Goal: Task Accomplishment & Management: Complete application form

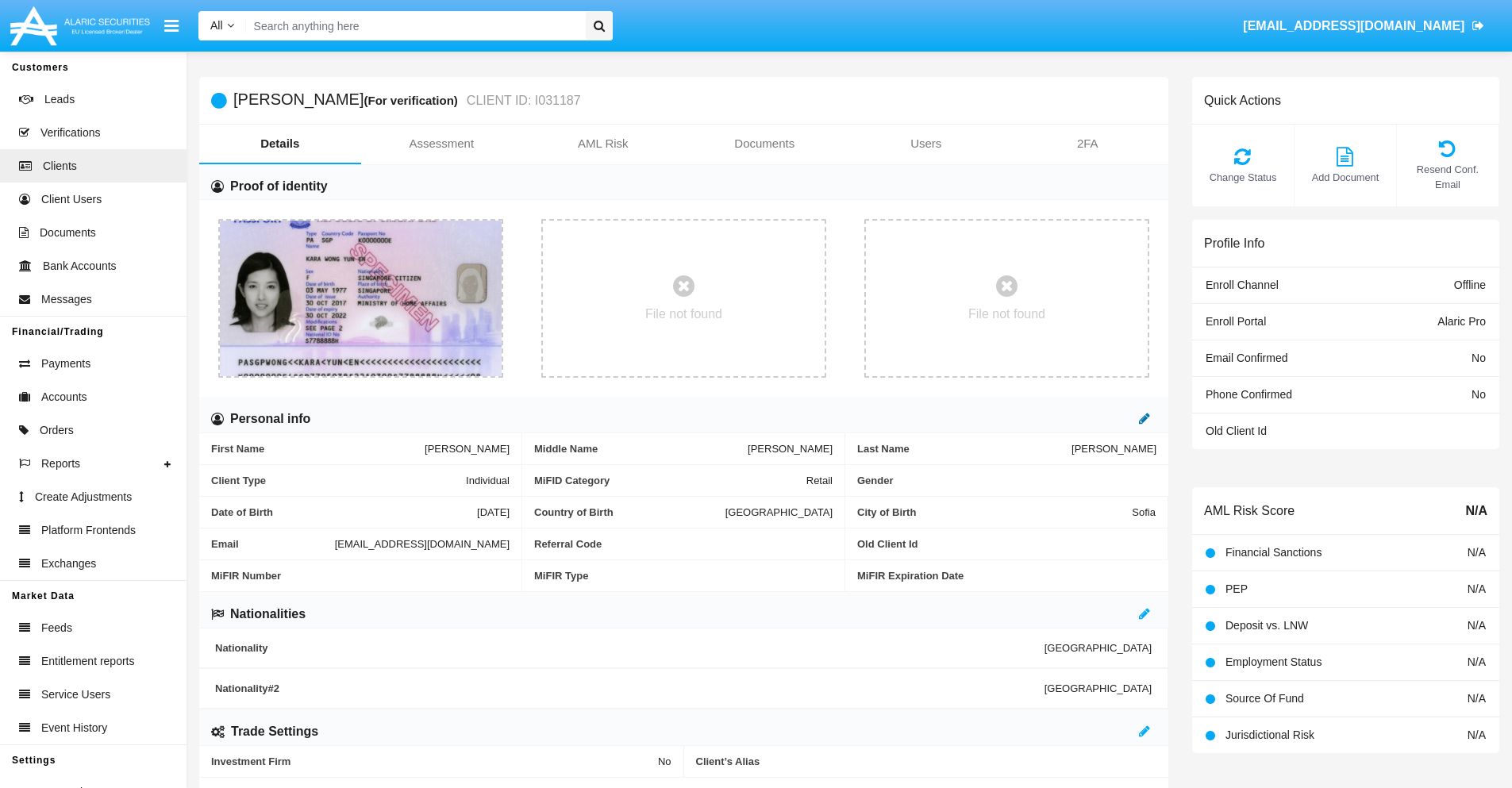
click at [1145, 418] on icon at bounding box center [1145, 418] width 11 height 12
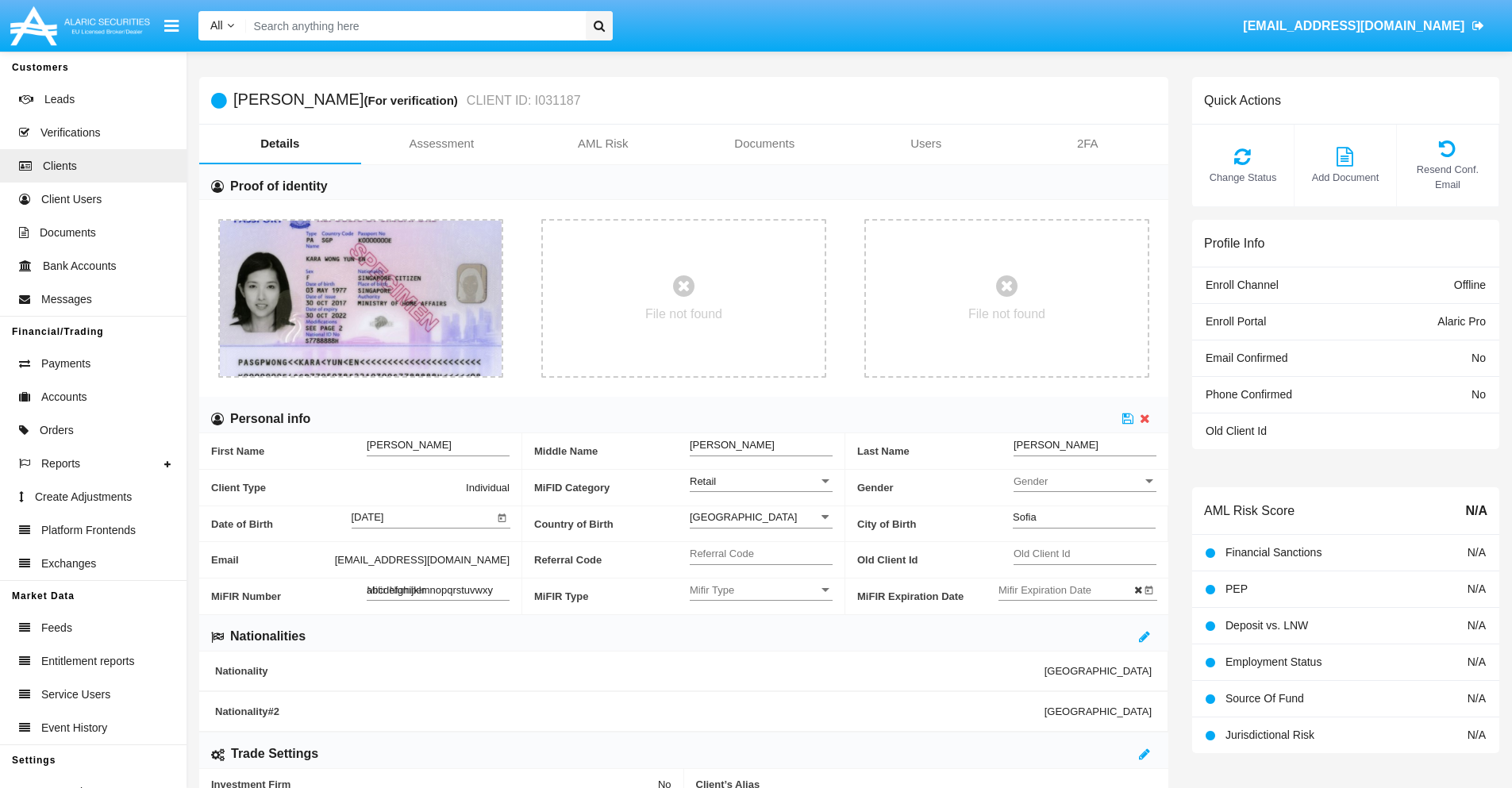
type input "abcdefghijklmnopqrstuvwxyz"
click at [1128, 418] on icon at bounding box center [1128, 418] width 11 height 12
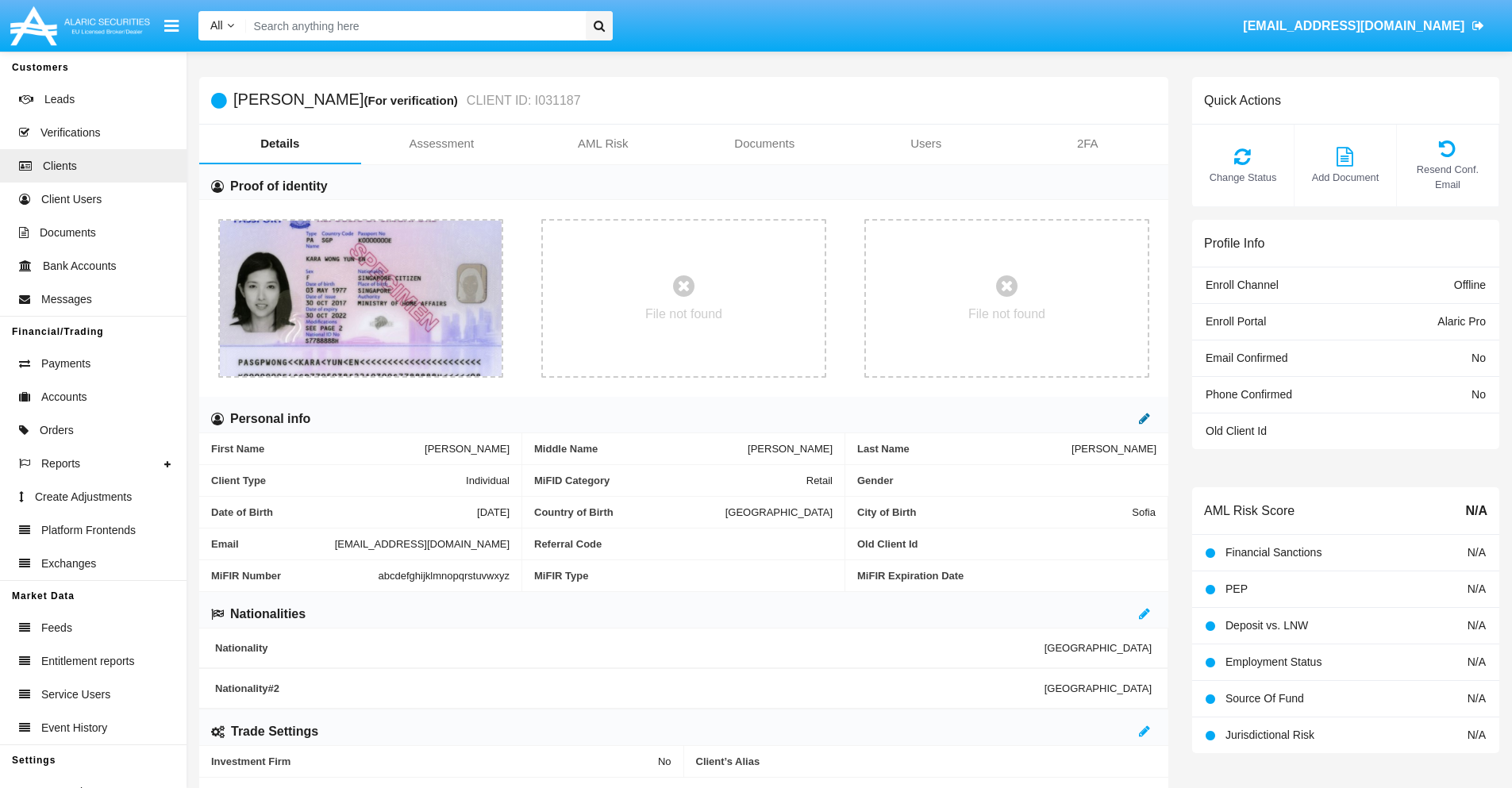
click at [1145, 418] on icon at bounding box center [1145, 418] width 11 height 12
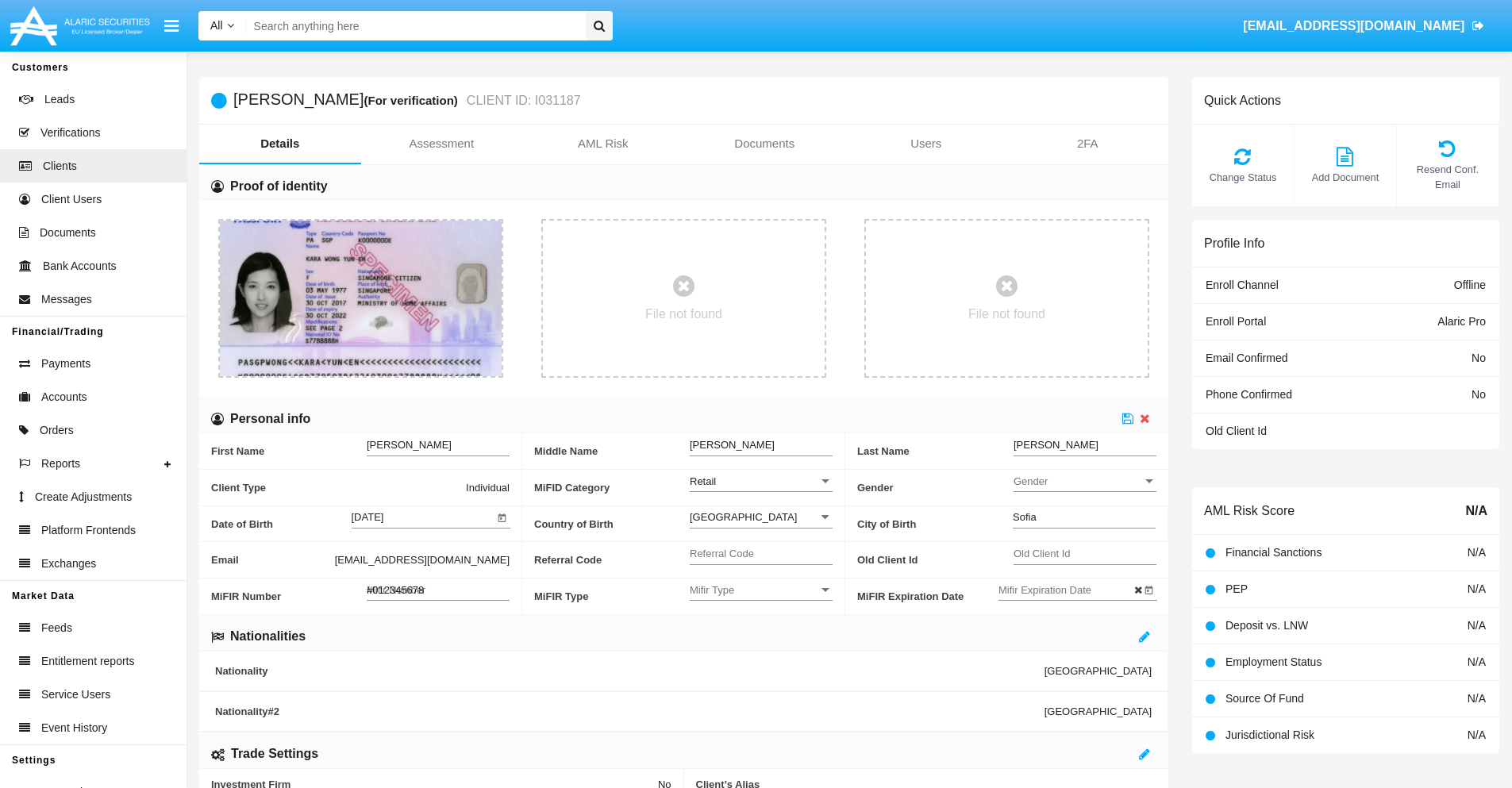
type input "#0123456789"
click at [1128, 418] on icon at bounding box center [1128, 418] width 11 height 12
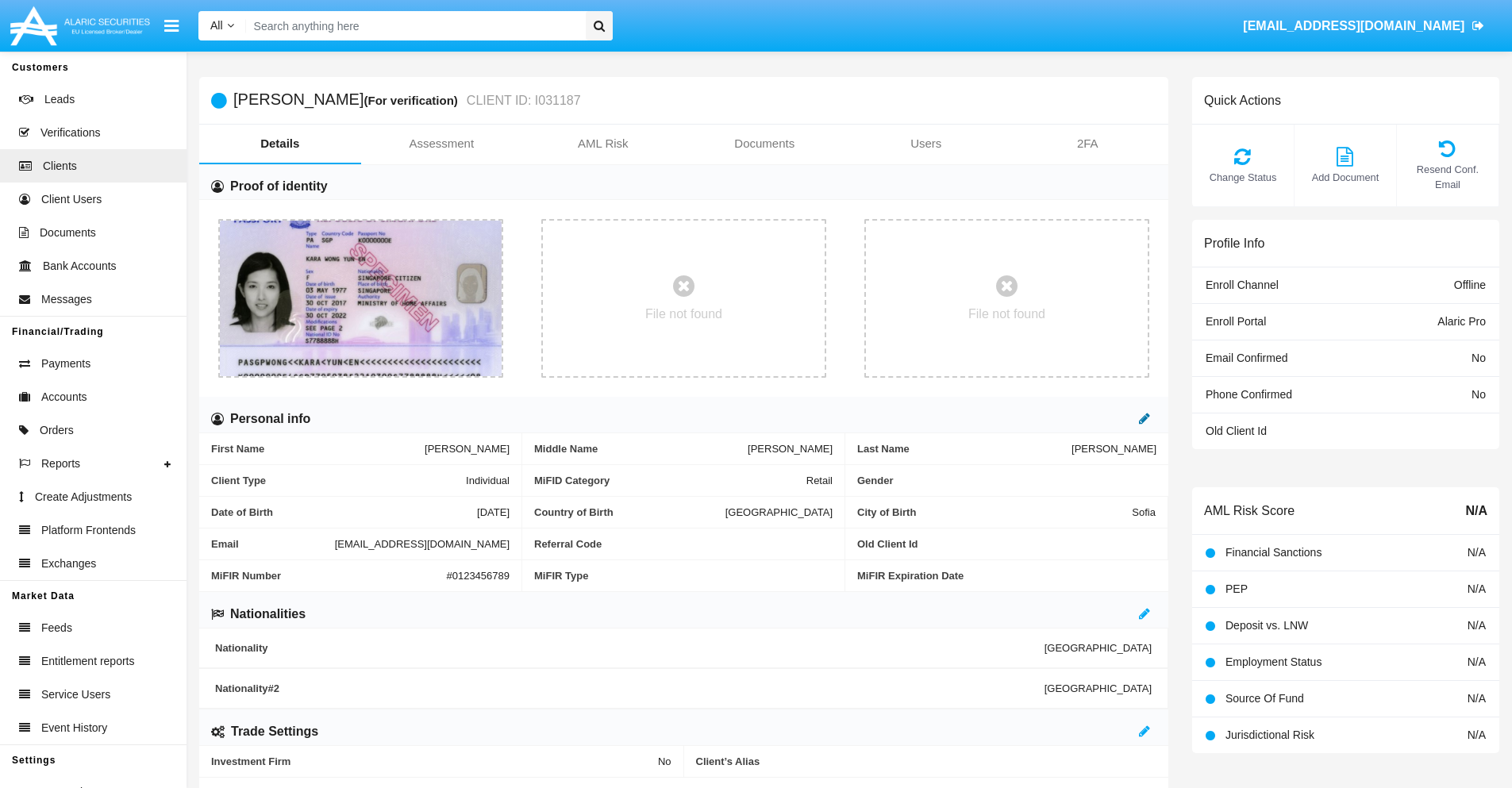
click at [1145, 418] on icon at bounding box center [1145, 418] width 11 height 12
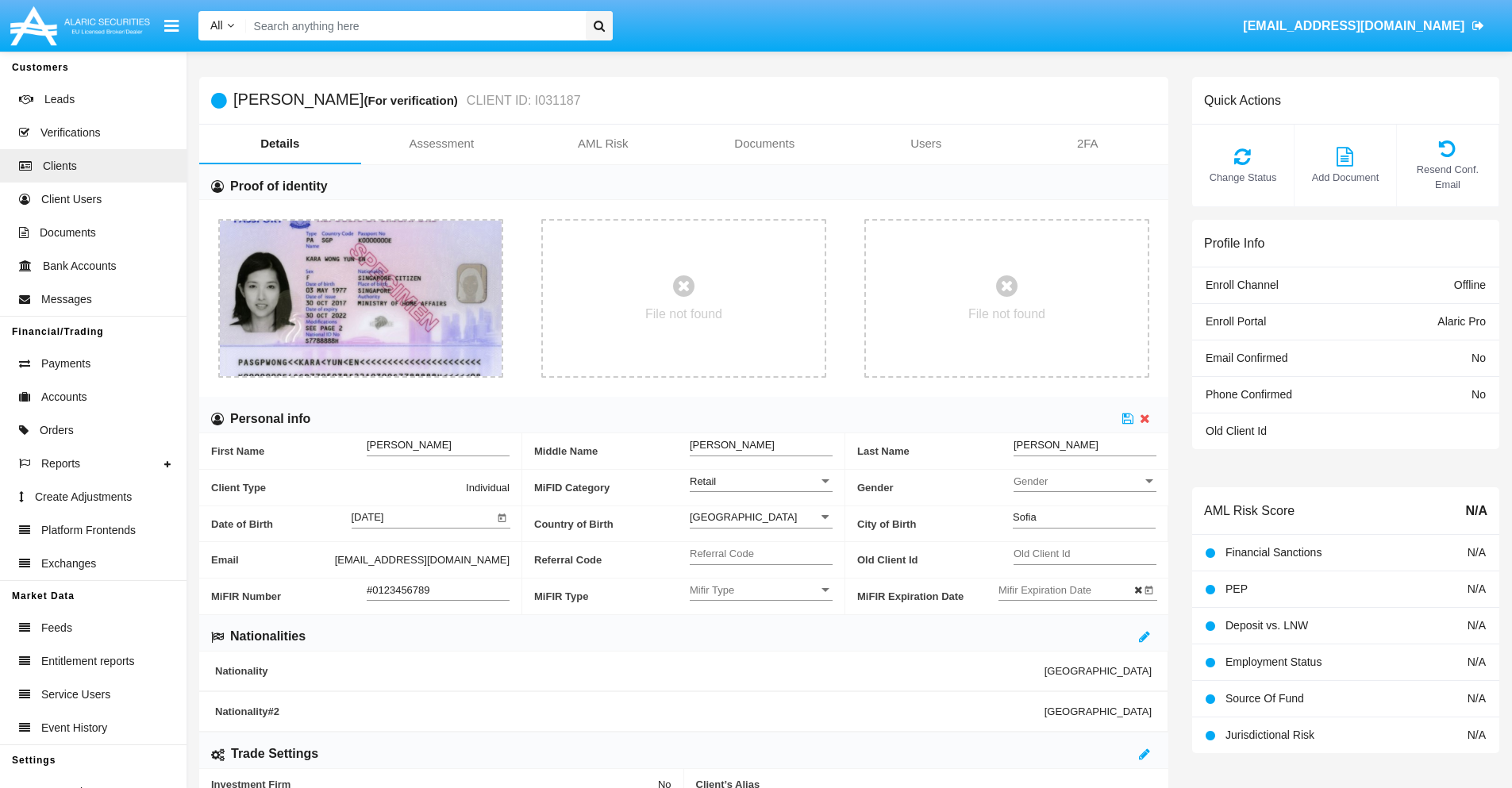
click at [438, 589] on input "#0123456789" at bounding box center [438, 590] width 143 height 13
click at [1128, 418] on icon at bounding box center [1128, 418] width 11 height 12
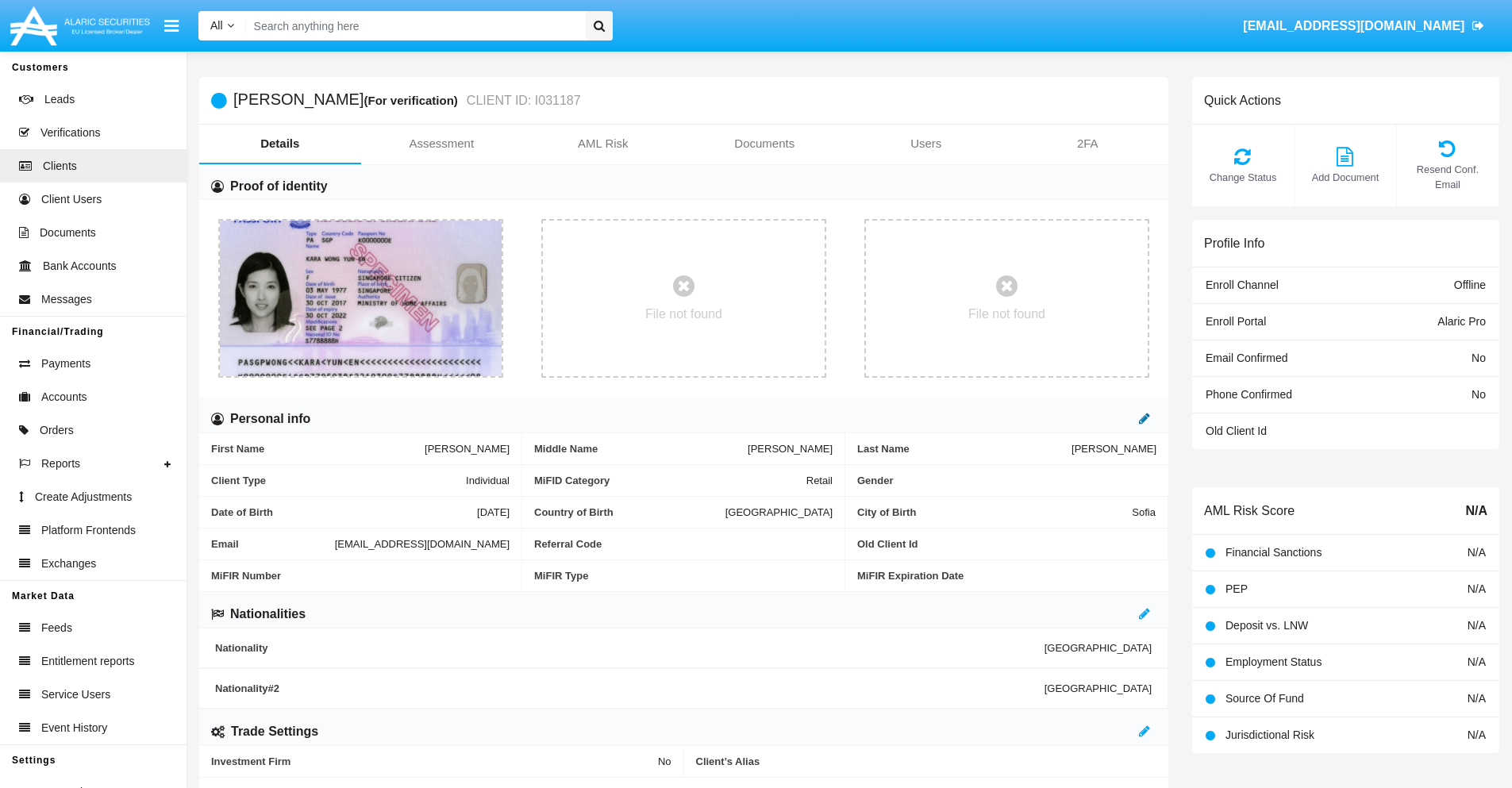
click at [1145, 418] on icon at bounding box center [1145, 418] width 11 height 12
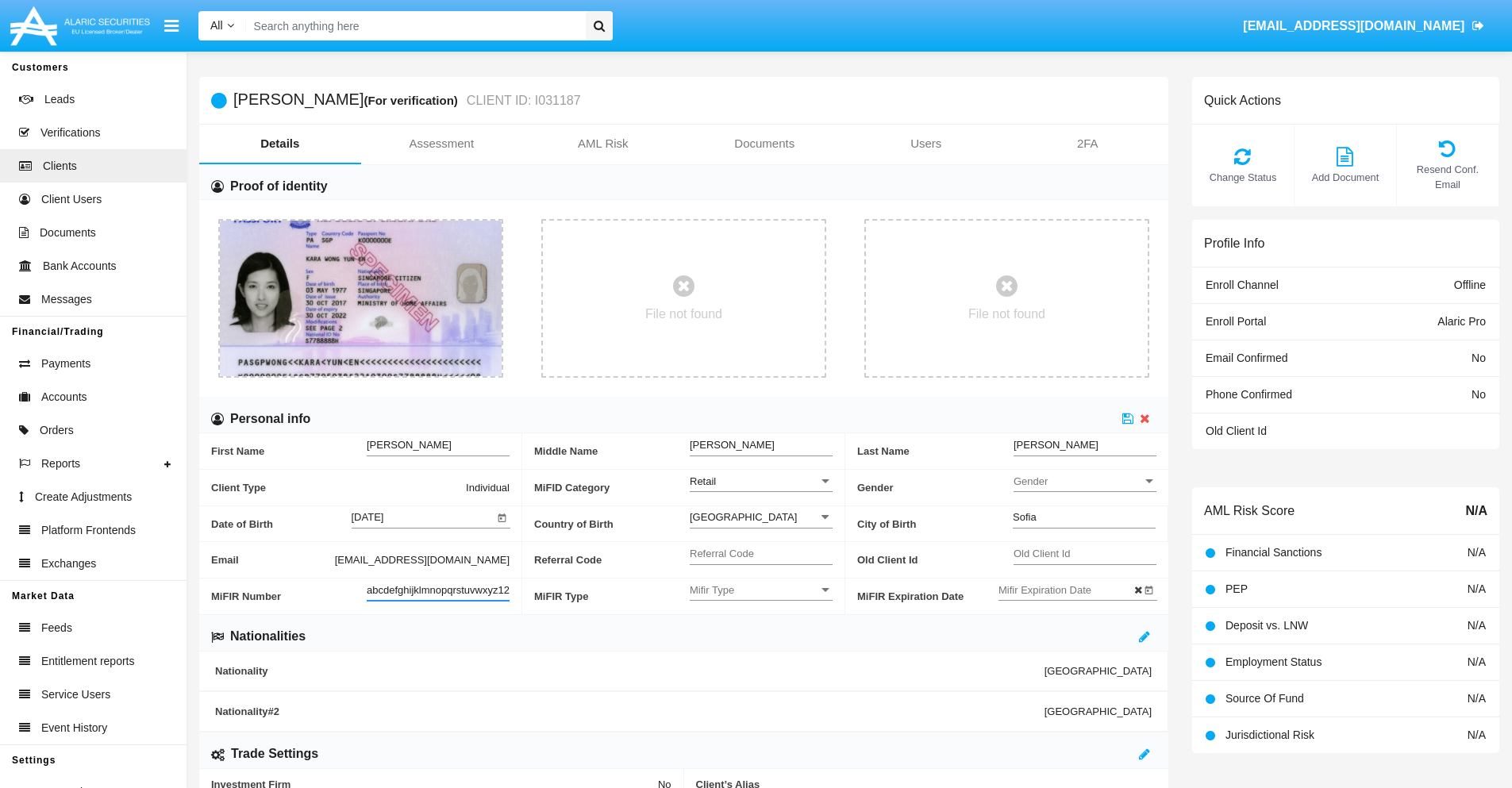
scroll to position [0, 11]
type input "abcdefghijklmnopqrstuvwxyz1234"
click at [1128, 418] on icon at bounding box center [1128, 418] width 11 height 12
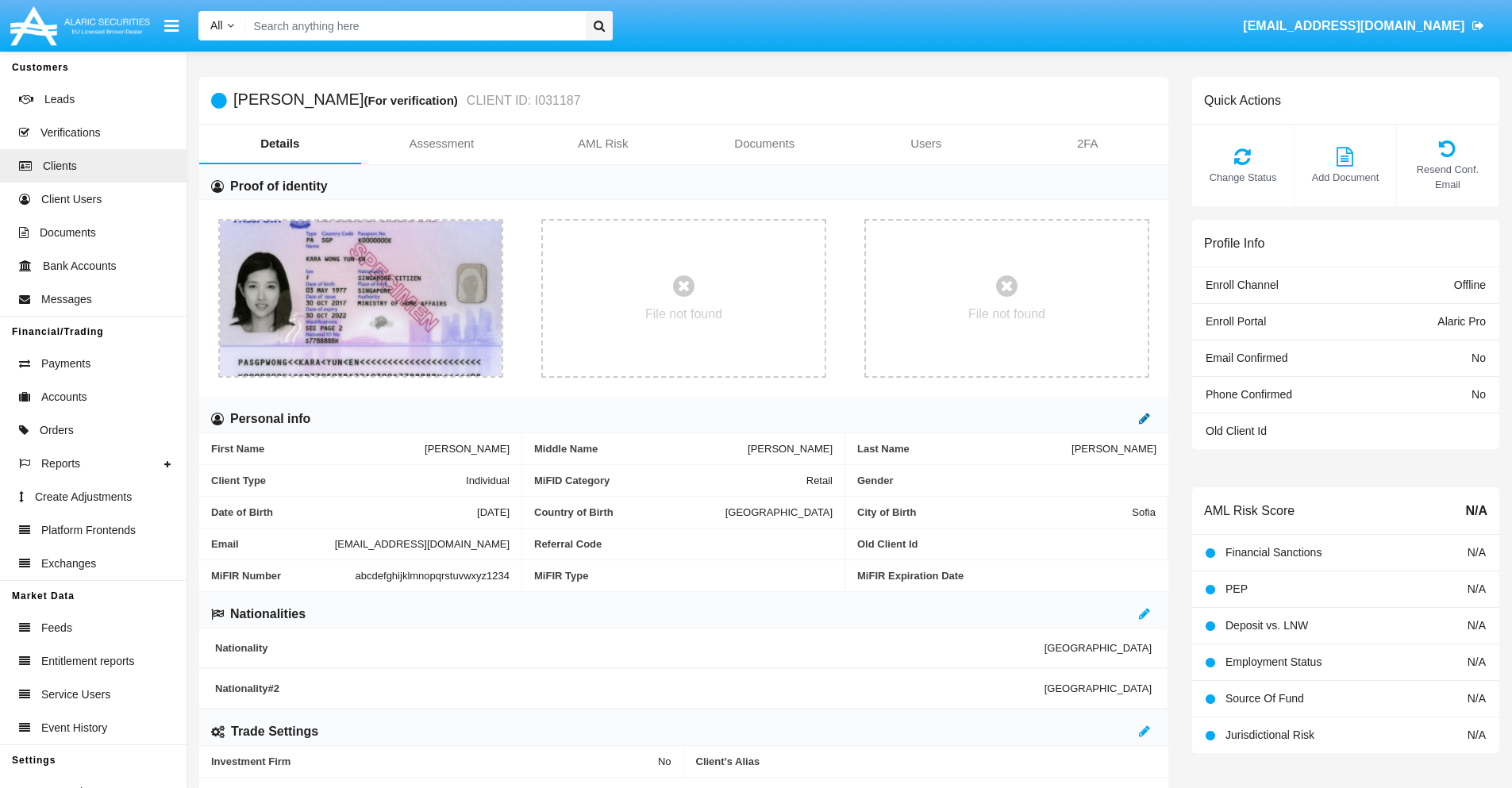
click at [1145, 418] on icon at bounding box center [1145, 418] width 11 height 12
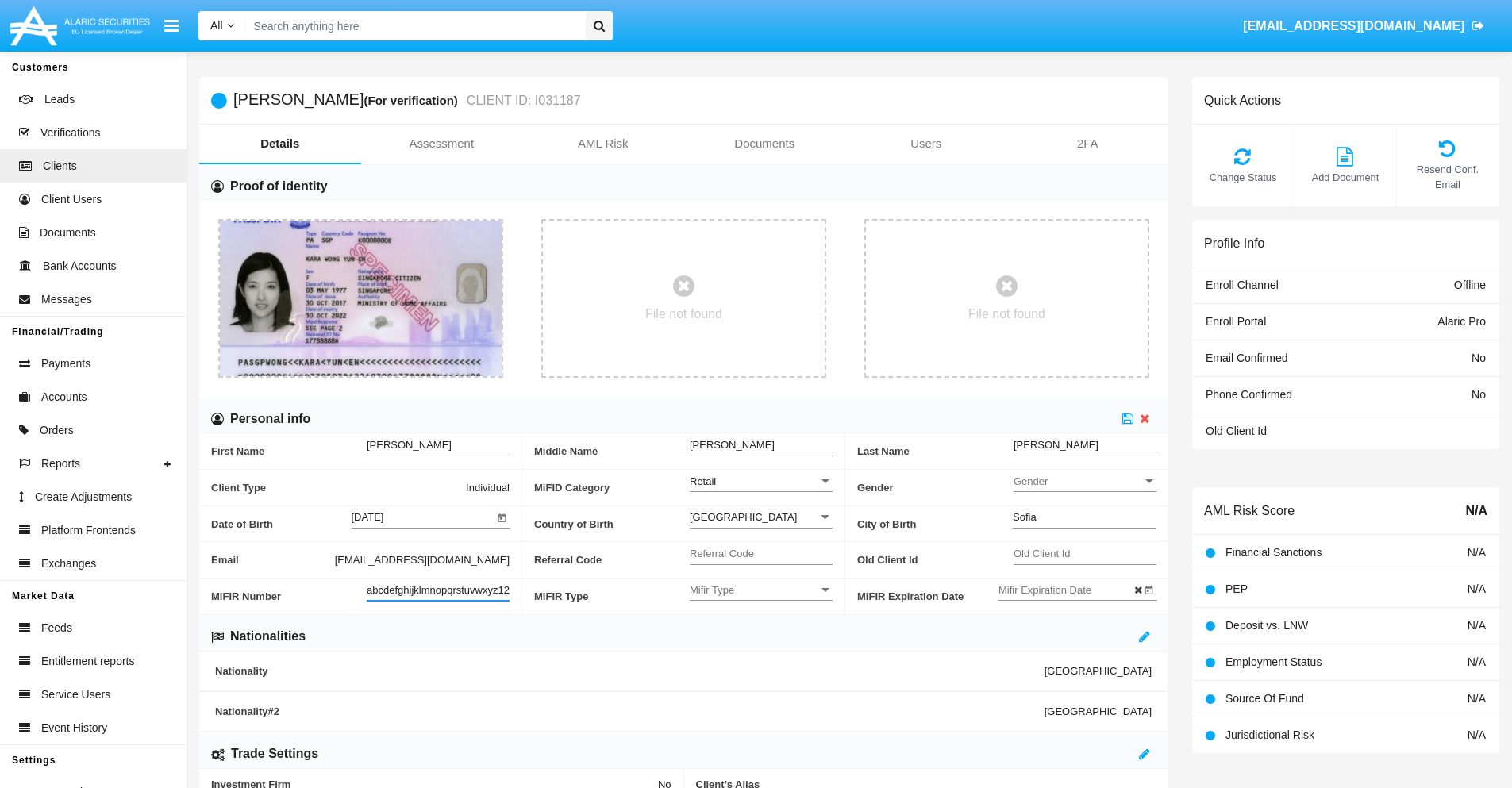
scroll to position [0, 17]
type input "abcdefghijklmnopqrstuvwxyz12345"
click at [1128, 418] on icon at bounding box center [1128, 418] width 11 height 12
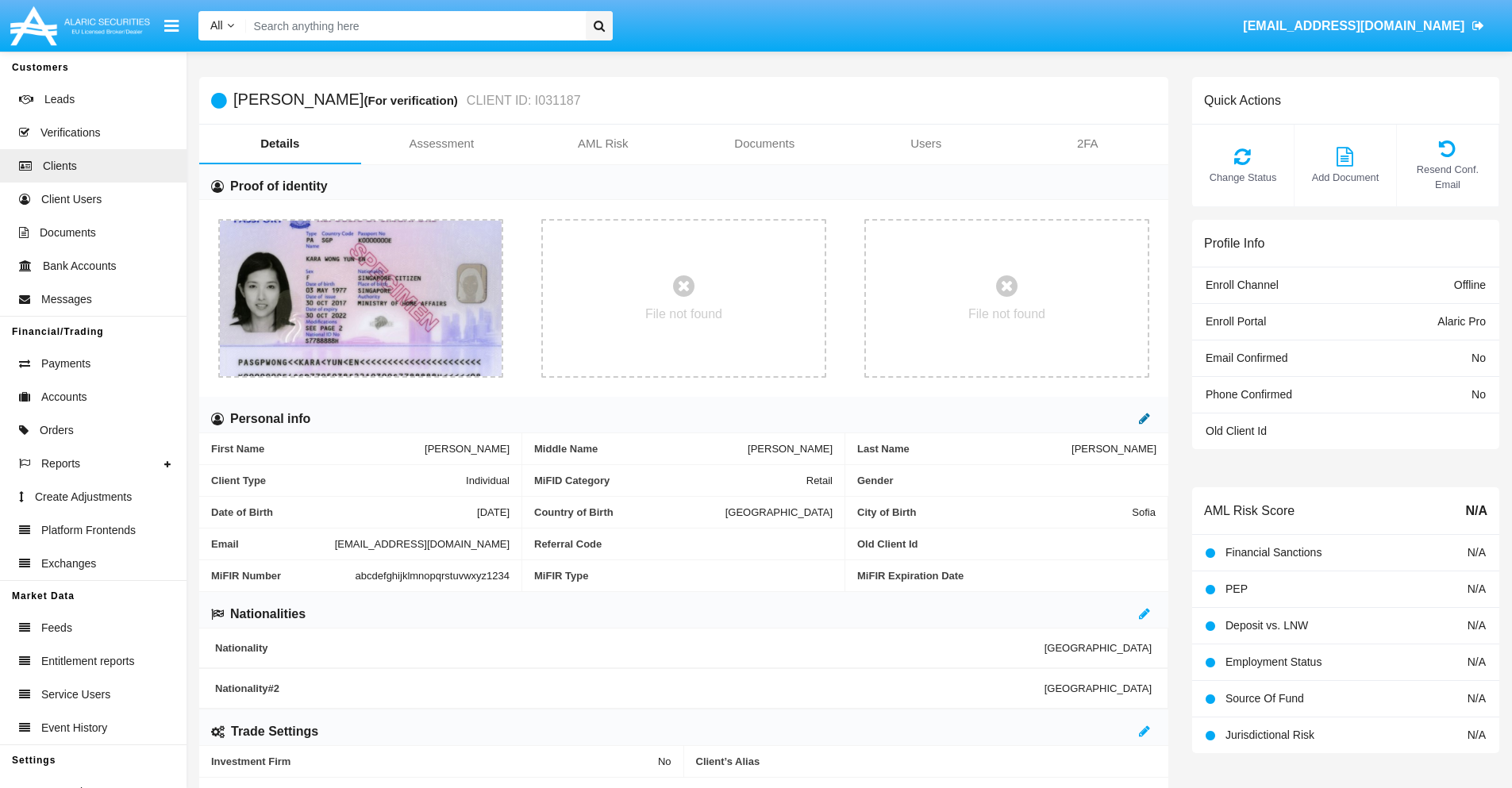
click at [1145, 418] on icon at bounding box center [1145, 418] width 11 height 12
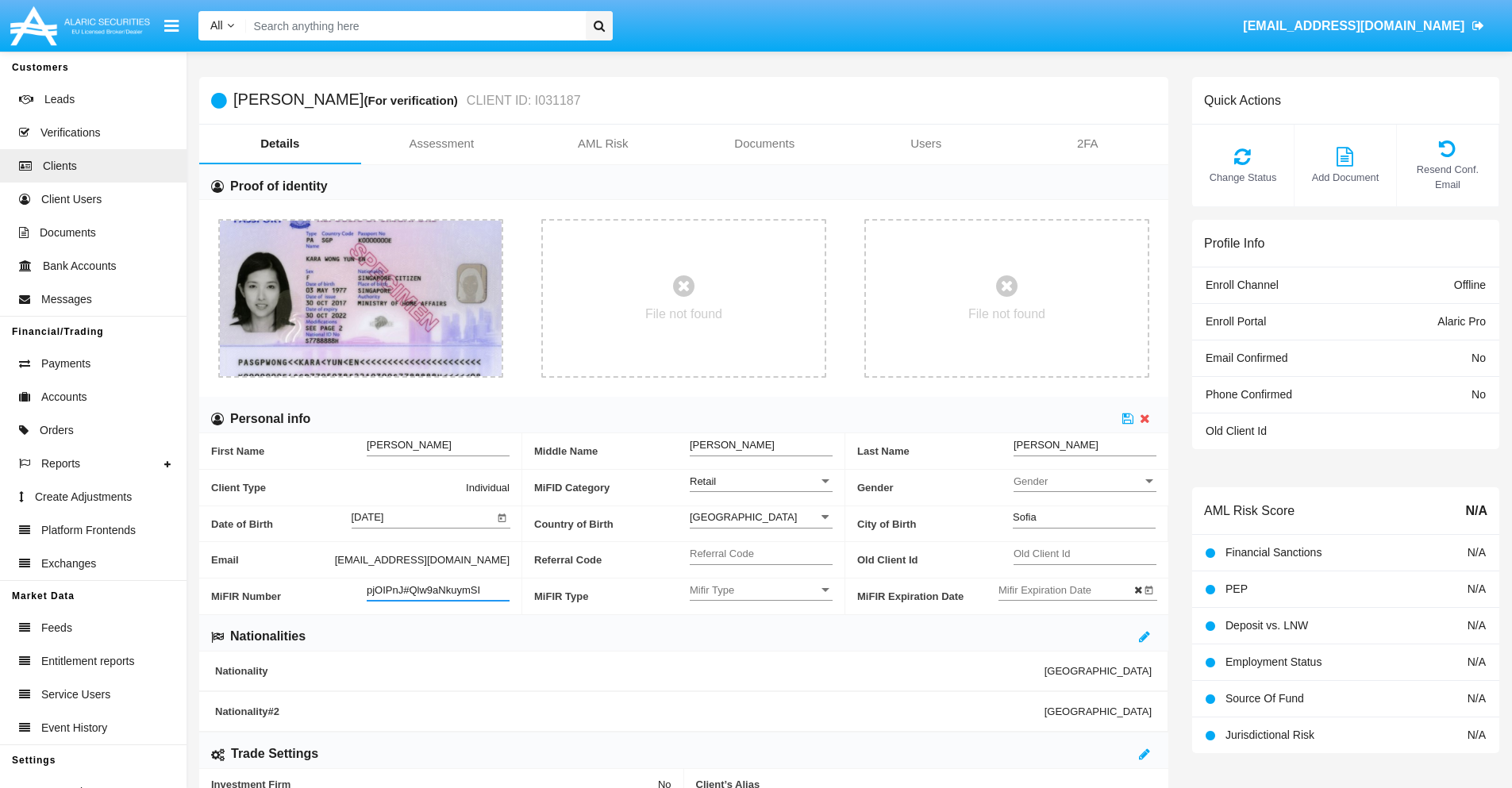
type input "pjOIPnJ#Qlw9aNkuymSI"
click at [761, 589] on span "Mifir Type" at bounding box center [754, 590] width 129 height 13
click at [761, 630] on span "CONCAT" at bounding box center [762, 630] width 143 height 31
click at [1070, 589] on input "Mifir Expiration Date" at bounding box center [1070, 590] width 143 height 13
click at [1045, 322] on span "[DATE]" at bounding box center [1032, 323] width 35 height 12
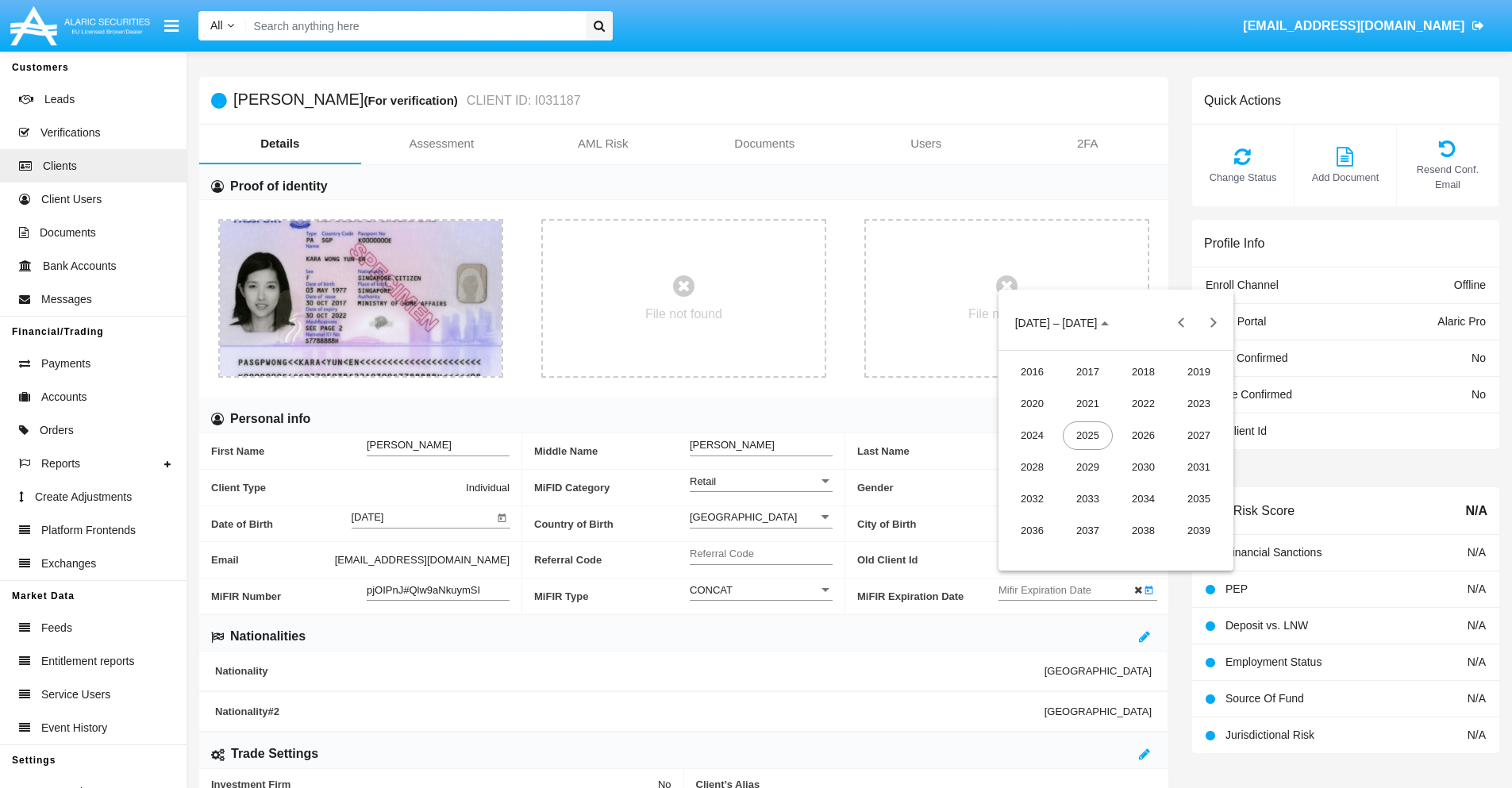
click at [1143, 467] on div "2030" at bounding box center [1143, 467] width 50 height 28
click at [1032, 403] on div "JAN" at bounding box center [1032, 404] width 50 height 28
click at [1084, 423] on div "1" at bounding box center [1084, 423] width 28 height 28
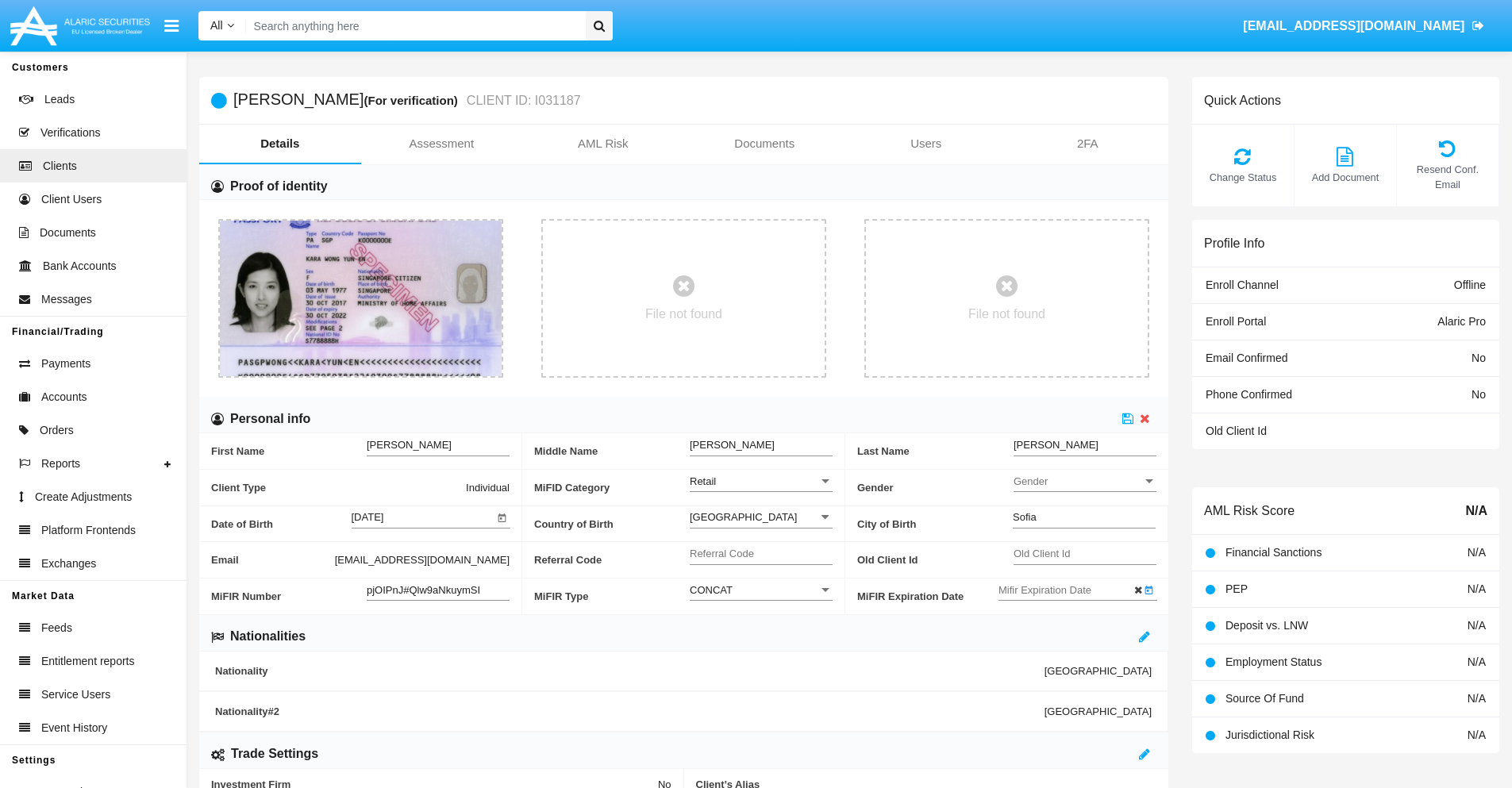
type input "01/01/30"
click at [1128, 418] on icon at bounding box center [1128, 418] width 11 height 12
